Goal: Communication & Community: Answer question/provide support

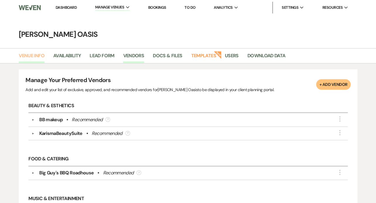
click at [31, 54] on link "Venue Info" at bounding box center [32, 57] width 26 height 11
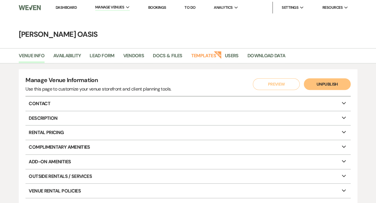
click at [56, 6] on link "Dashboard" at bounding box center [66, 7] width 21 height 5
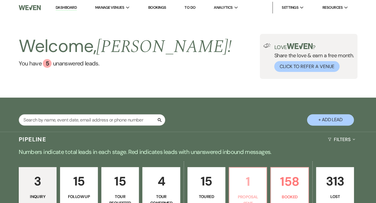
click at [263, 194] on p "Proposal Sent" at bounding box center [248, 200] width 30 height 13
select select "6"
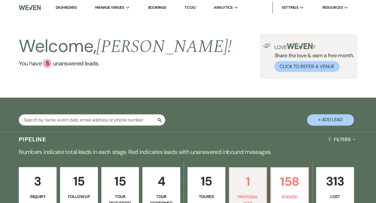
select select "6"
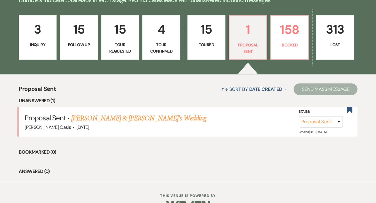
scroll to position [151, 0]
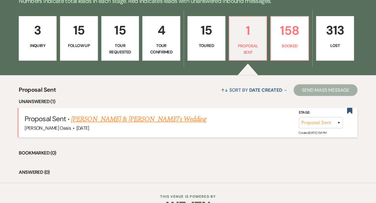
click at [119, 114] on link "[PERSON_NAME] & [PERSON_NAME]'s Wedding" at bounding box center [138, 119] width 135 height 11
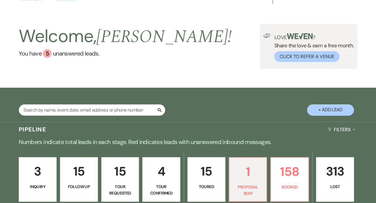
select select "6"
select select "5"
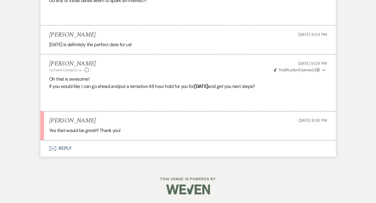
scroll to position [1017, 0]
click at [92, 149] on button "Envelope Reply" at bounding box center [187, 148] width 295 height 16
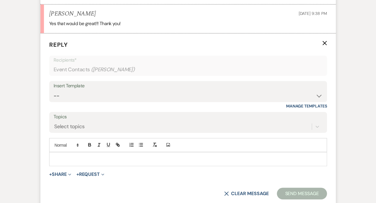
scroll to position [1142, 0]
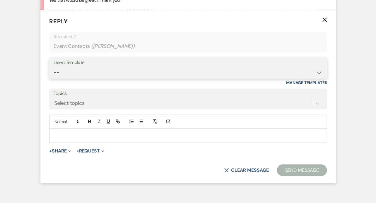
select select "2593"
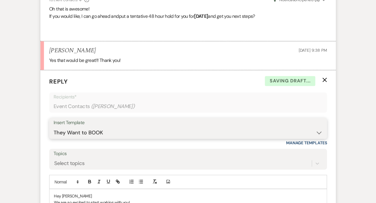
scroll to position [1077, 0]
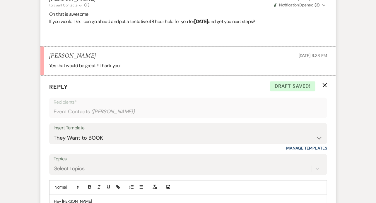
drag, startPoint x: 245, startPoint y: 26, endPoint x: 198, endPoint y: 25, distance: 46.8
click at [198, 25] on strong "[DATE]" at bounding box center [201, 21] width 14 height 6
copy p "[DATE]"
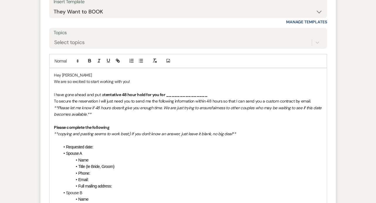
scroll to position [1203, 0]
drag, startPoint x: 208, startPoint y: 99, endPoint x: 164, endPoint y: 99, distance: 44.5
click at [164, 98] on p "I have gone ahead and put a tentative 48 hour hold for you for _______________" at bounding box center [188, 94] width 268 height 6
drag, startPoint x: 164, startPoint y: 98, endPoint x: 47, endPoint y: 98, distance: 117.6
click at [47, 98] on form "Reply X Saving draft... Recipients* Event Contacts ( [PERSON_NAME] ) Insert Tem…" at bounding box center [187, 176] width 295 height 455
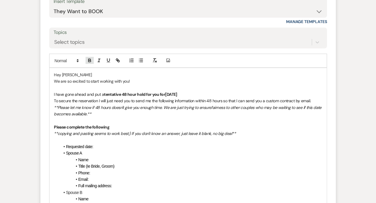
click at [88, 63] on icon "button" at bounding box center [89, 60] width 5 height 5
click at [89, 85] on p "We are so excited to start working with you!" at bounding box center [188, 81] width 268 height 6
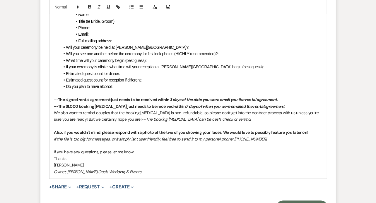
scroll to position [1397, 0]
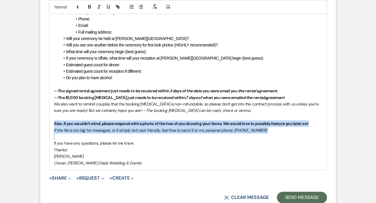
drag, startPoint x: 80, startPoint y: 141, endPoint x: 42, endPoint y: 128, distance: 40.3
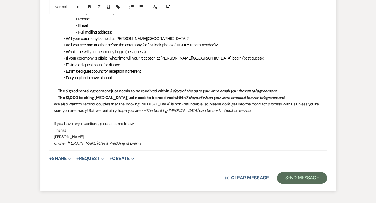
drag, startPoint x: 132, startPoint y: 150, endPoint x: 126, endPoint y: 150, distance: 6.1
click at [126, 147] on p "Owner, [PERSON_NAME] Oasis Wedding & Events" at bounding box center [188, 143] width 268 height 6
click at [305, 180] on button "Send Message" at bounding box center [302, 178] width 50 height 12
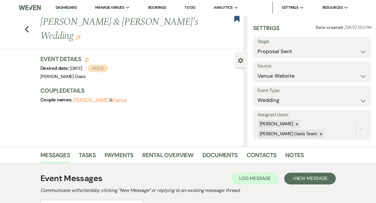
scroll to position [0, 0]
click at [56, 9] on link "Dashboard" at bounding box center [66, 8] width 21 height 6
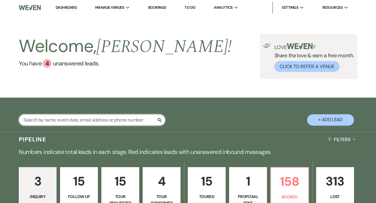
click at [82, 124] on input "text" at bounding box center [92, 119] width 146 height 11
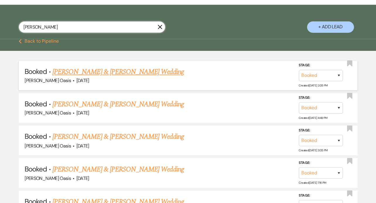
scroll to position [128, 0]
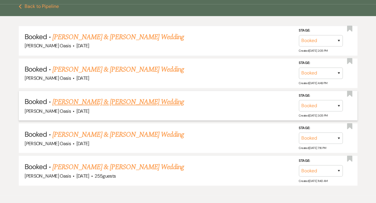
type input "[PERSON_NAME]"
click at [144, 104] on link "[PERSON_NAME] & [PERSON_NAME] Wedding" at bounding box center [117, 102] width 131 height 11
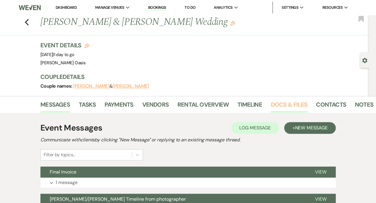
click at [295, 107] on link "Docs & Files" at bounding box center [288, 106] width 36 height 13
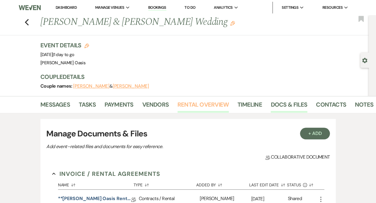
click at [212, 104] on link "Rental Overview" at bounding box center [202, 106] width 51 height 13
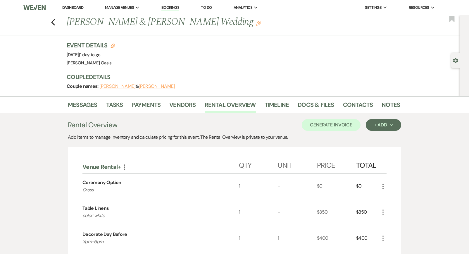
click at [76, 6] on link "Dashboard" at bounding box center [72, 7] width 21 height 5
